Goal: Complete application form: Complete application form

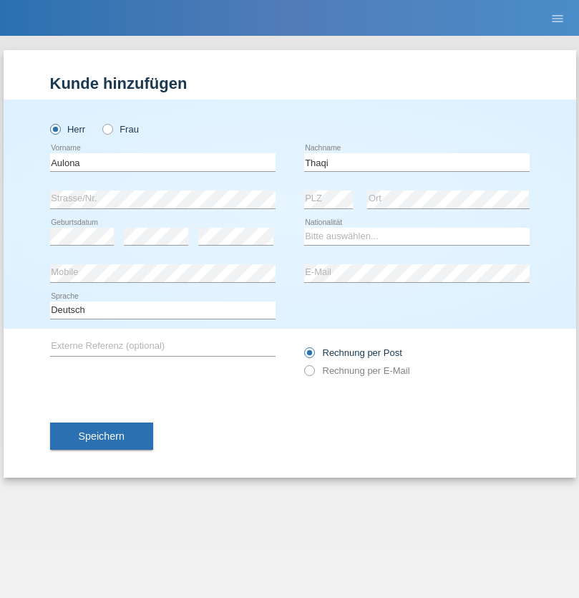
type input "Thaqi"
select select "CH"
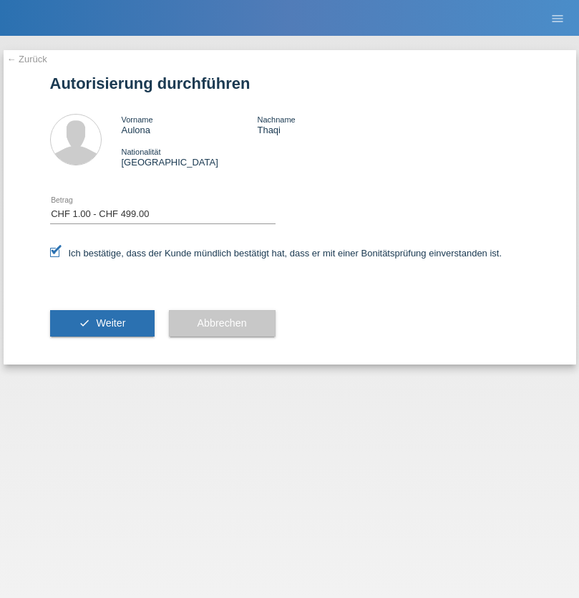
select select "1"
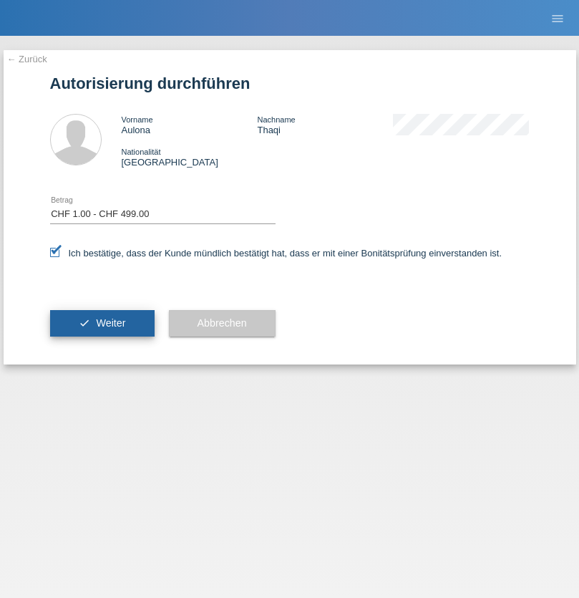
click at [102, 323] on span "Weiter" at bounding box center [110, 322] width 29 height 11
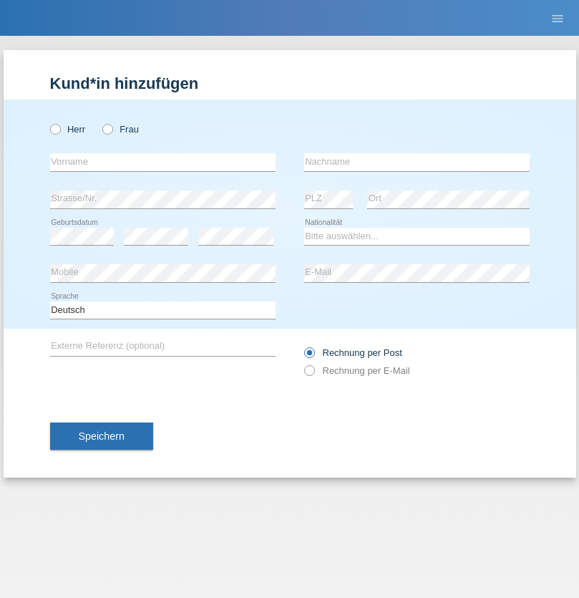
radio input "true"
click at [163, 162] on input "text" at bounding box center [163, 162] width 226 height 18
type input "Van"
click at [417, 162] on input "text" at bounding box center [417, 162] width 226 height 18
type input "Cherevatyi"
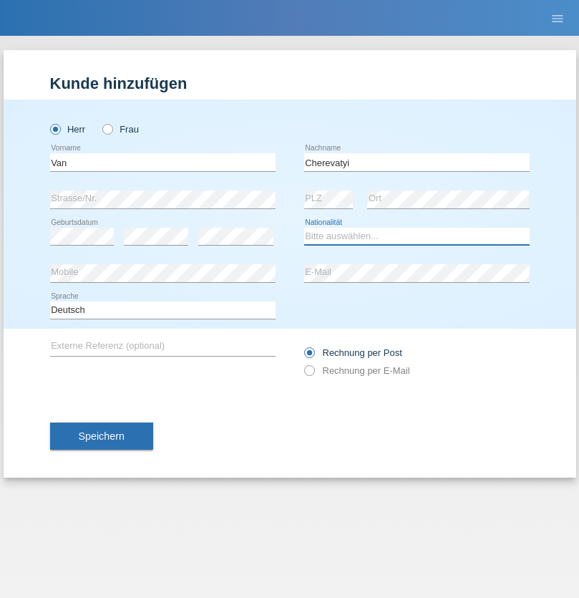
select select "CH"
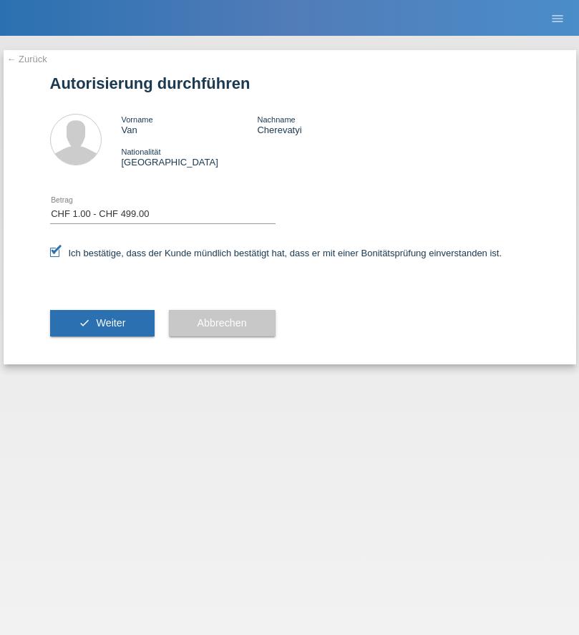
select select "1"
click at [102, 323] on span "Weiter" at bounding box center [110, 322] width 29 height 11
